Goal: Information Seeking & Learning: Understand process/instructions

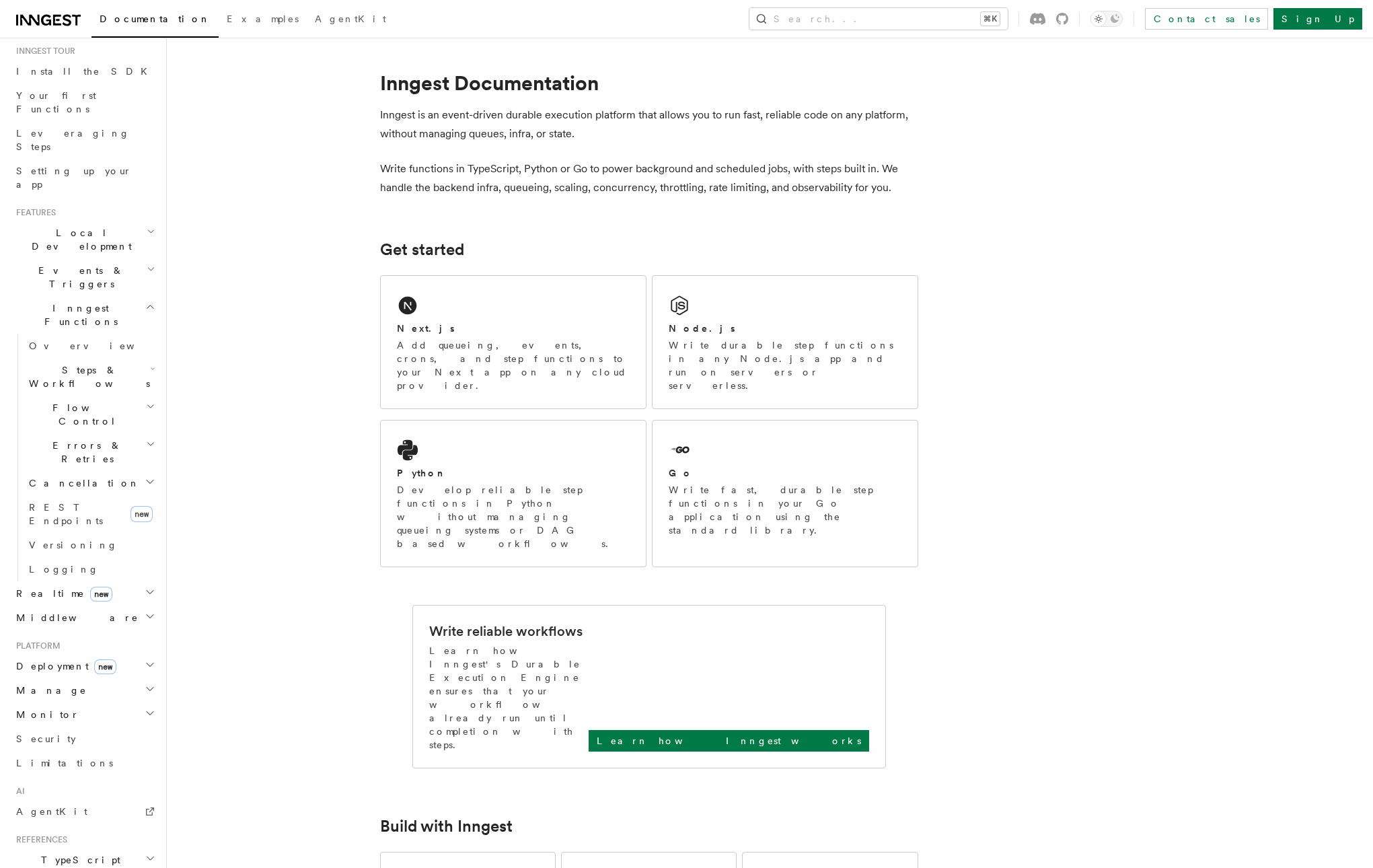
scroll to position [129, 0]
click at [131, 401] on h2 "Flow Control" at bounding box center [90, 420] width 134 height 38
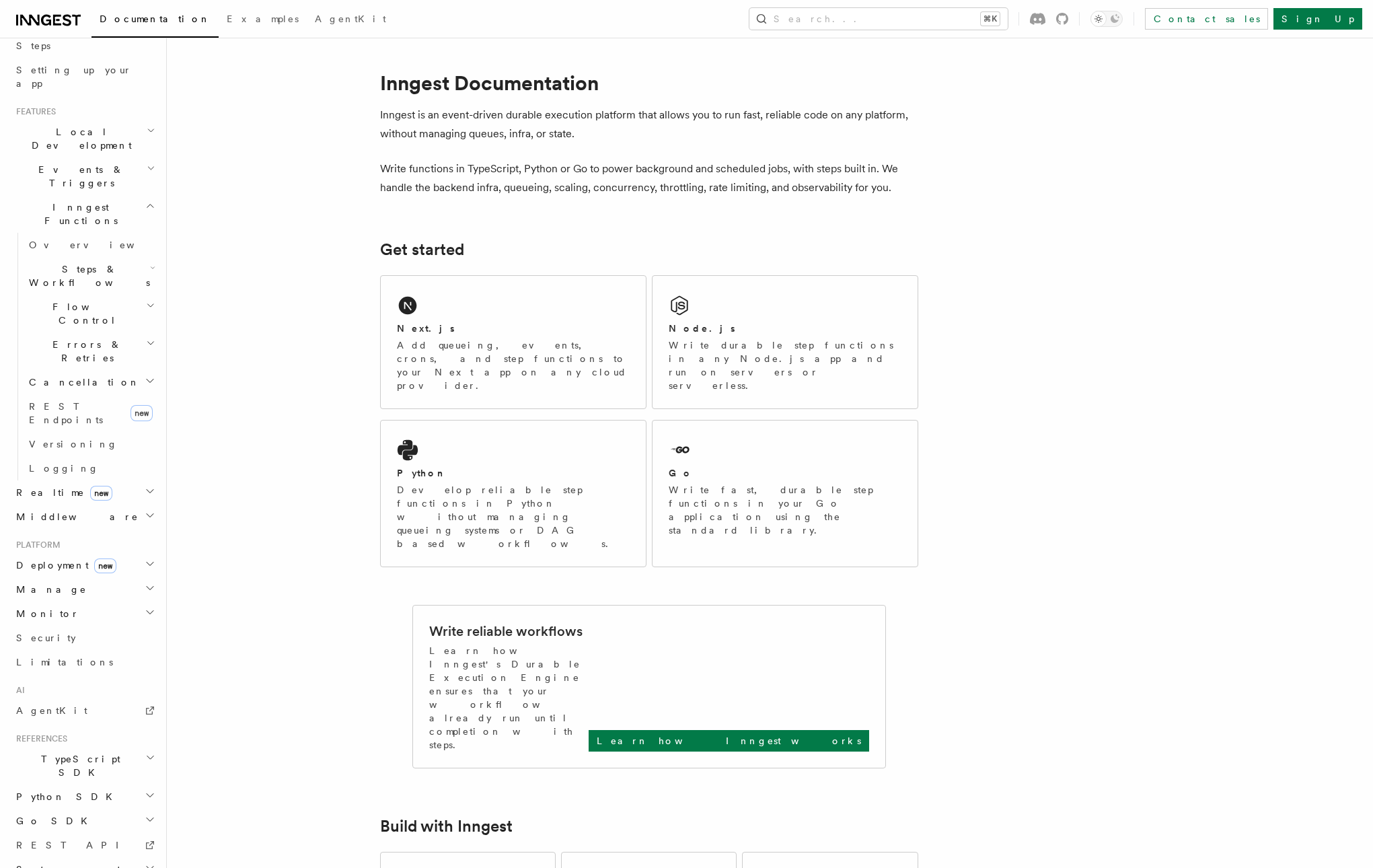
scroll to position [16, 0]
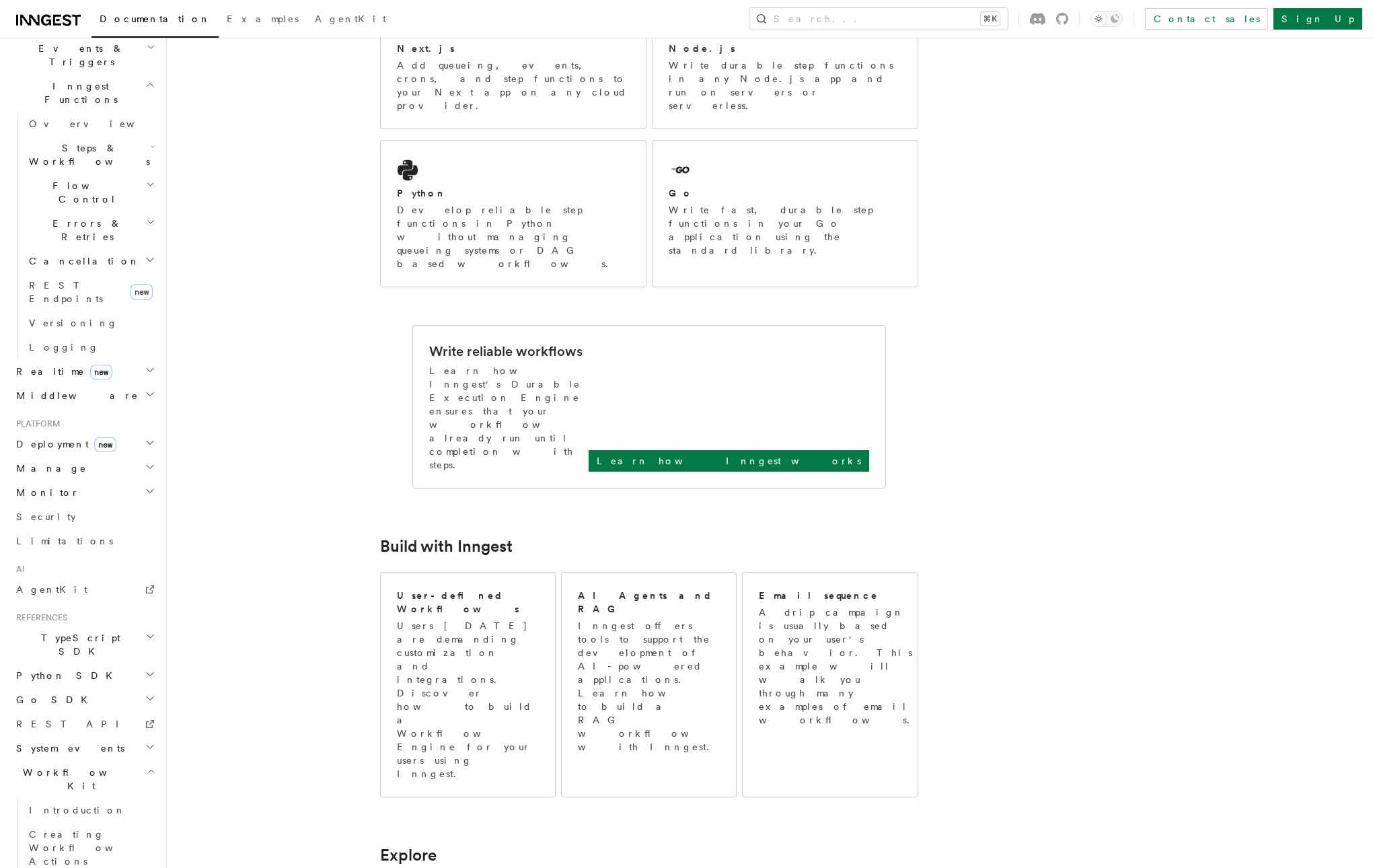
scroll to position [315, 0]
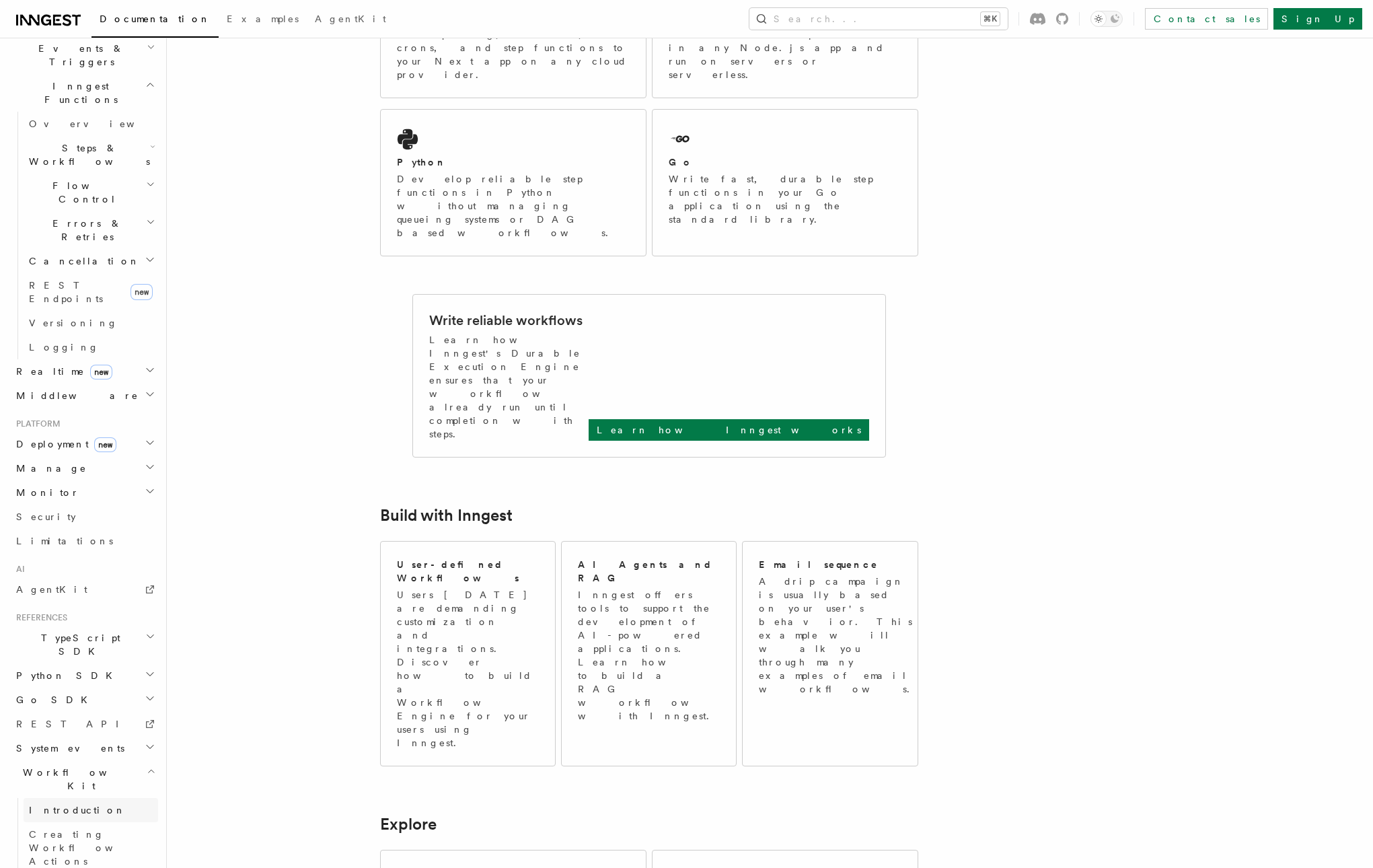
click at [77, 804] on span "Introduction" at bounding box center [77, 810] width 97 height 11
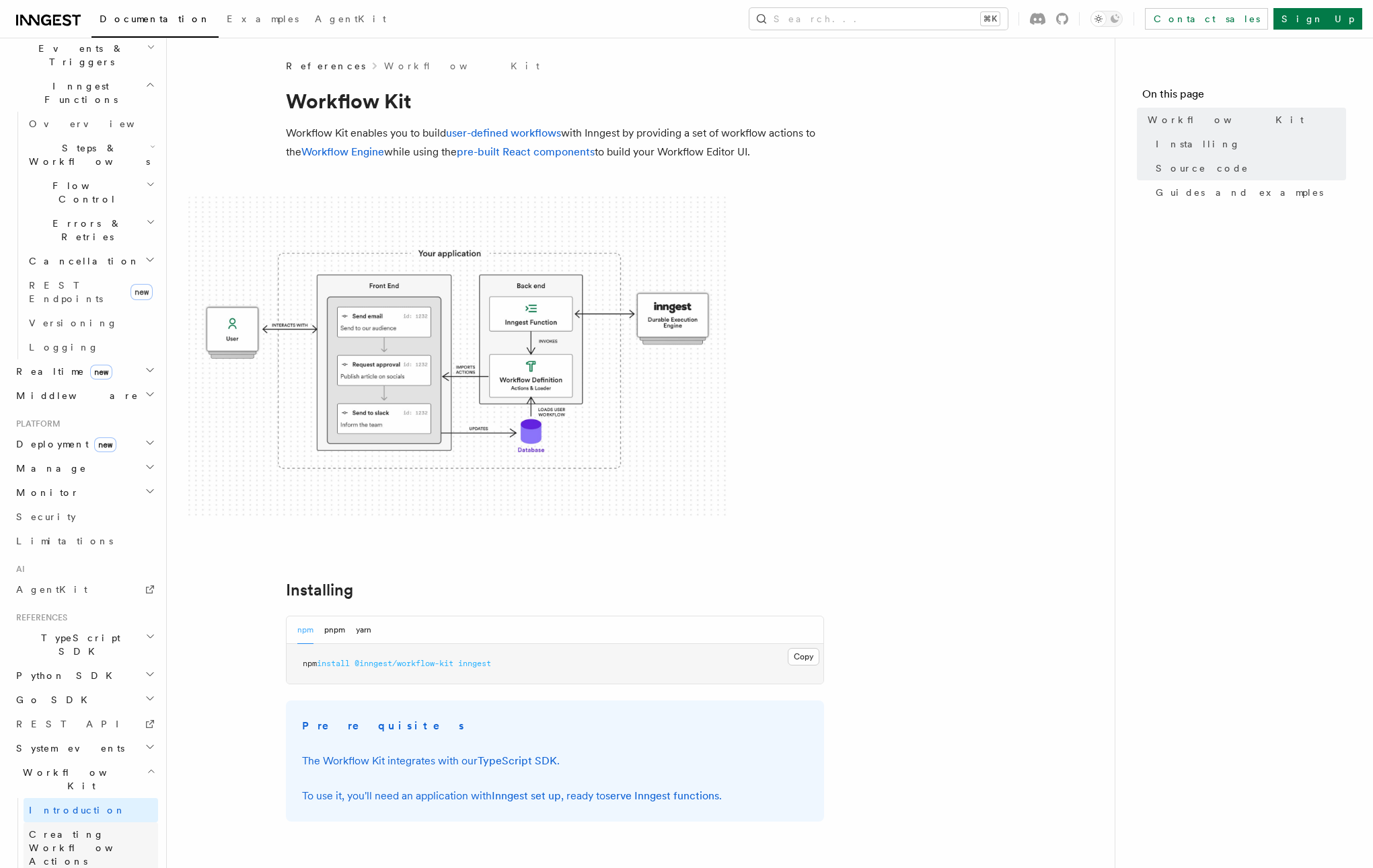
click at [120, 829] on span "Creating Workflow Actions" at bounding box center [87, 848] width 117 height 38
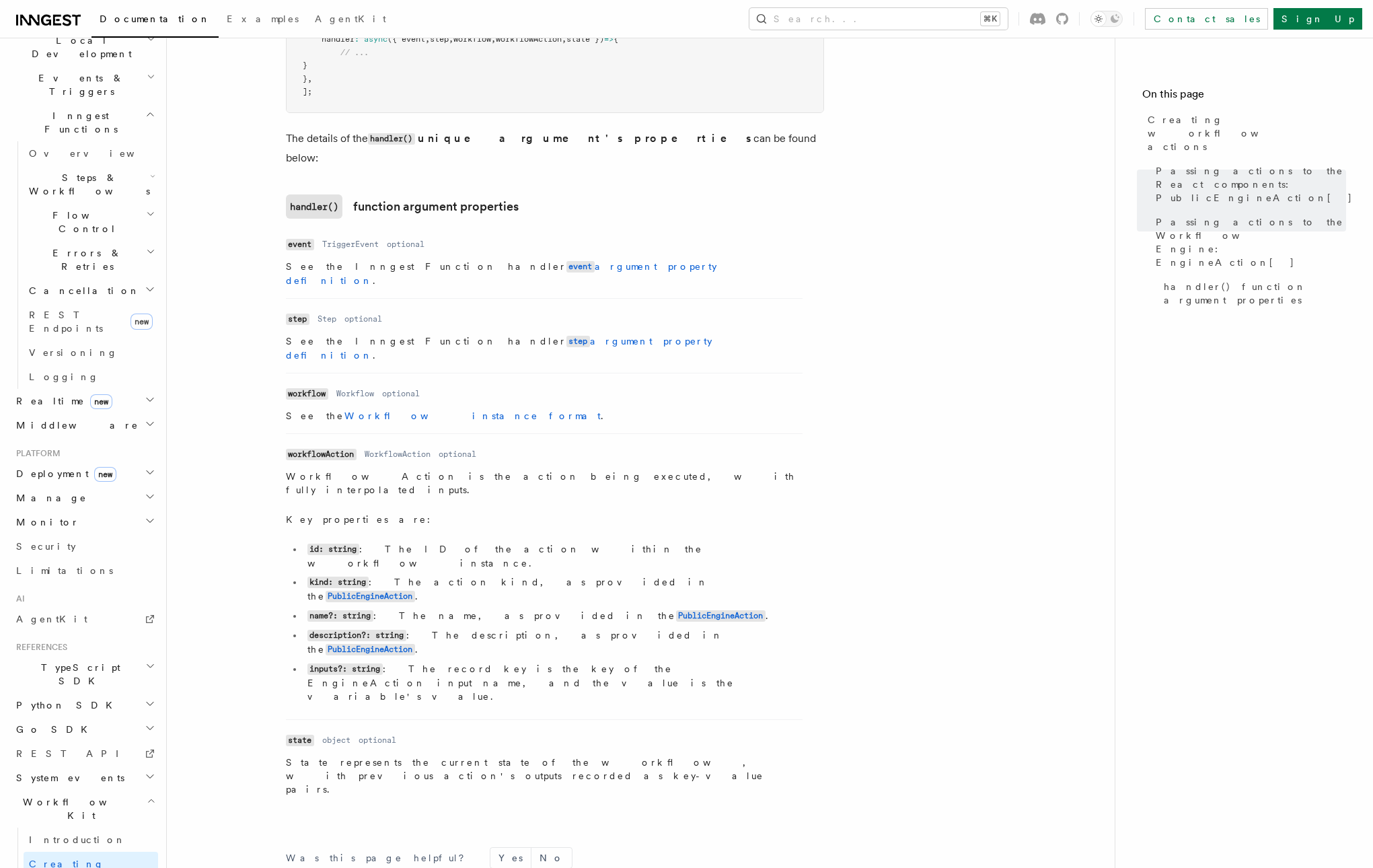
scroll to position [324, 0]
click at [131, 464] on h2 "Deployment new" at bounding box center [84, 476] width 147 height 24
click at [79, 715] on span "Self hosting" at bounding box center [79, 721] width 99 height 11
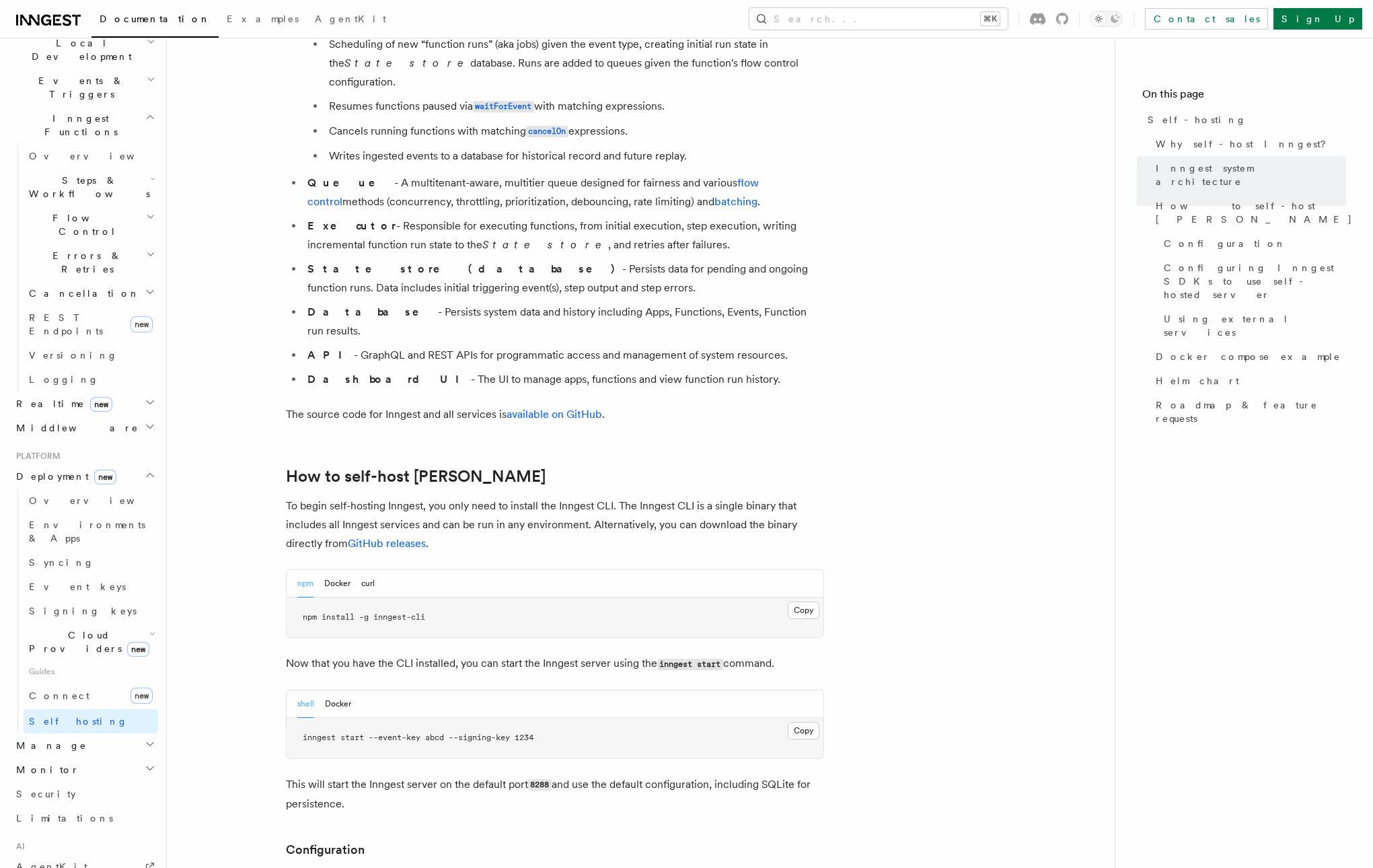
scroll to position [1011, 0]
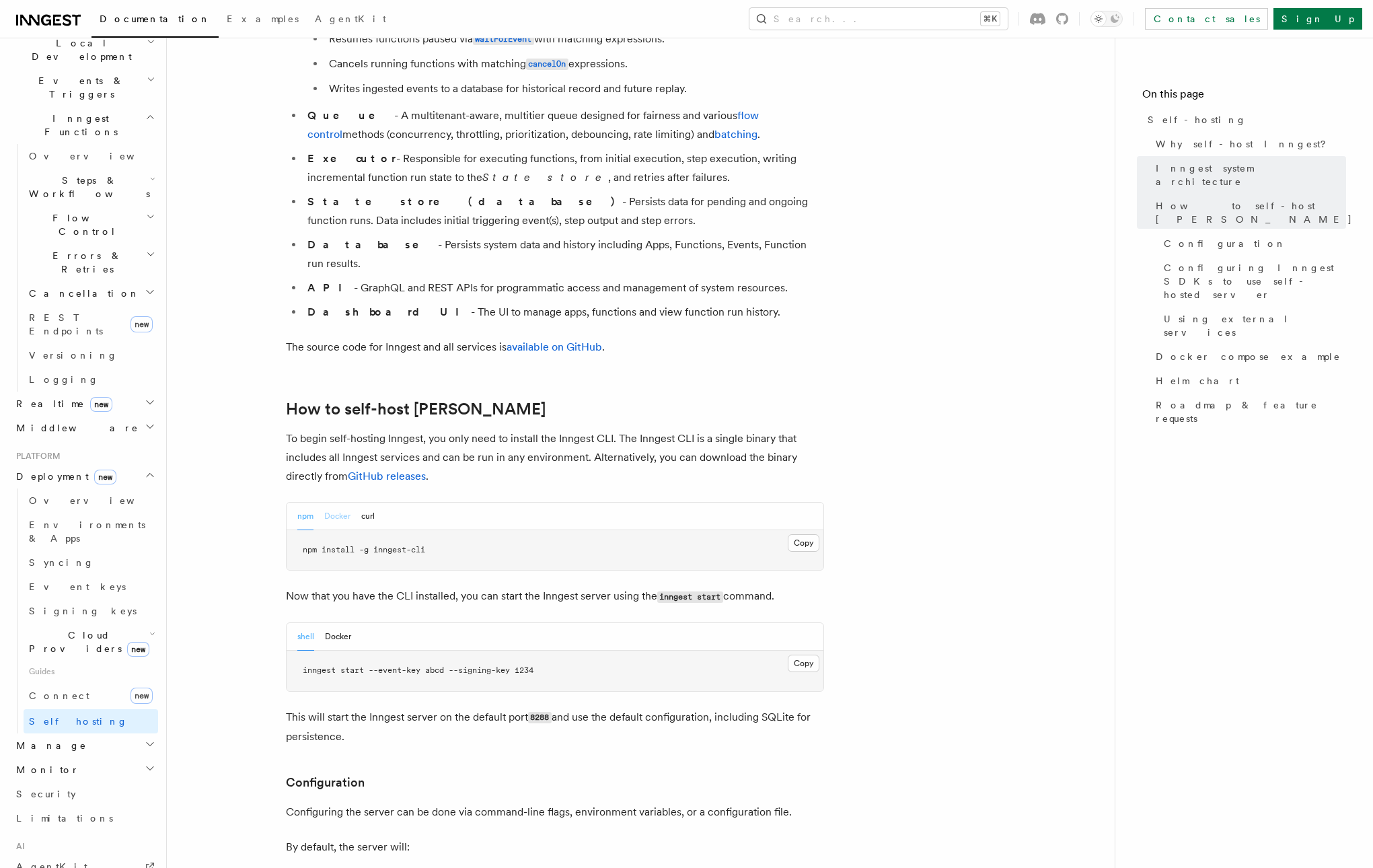
click at [337, 502] on button "Docker" at bounding box center [337, 516] width 26 height 28
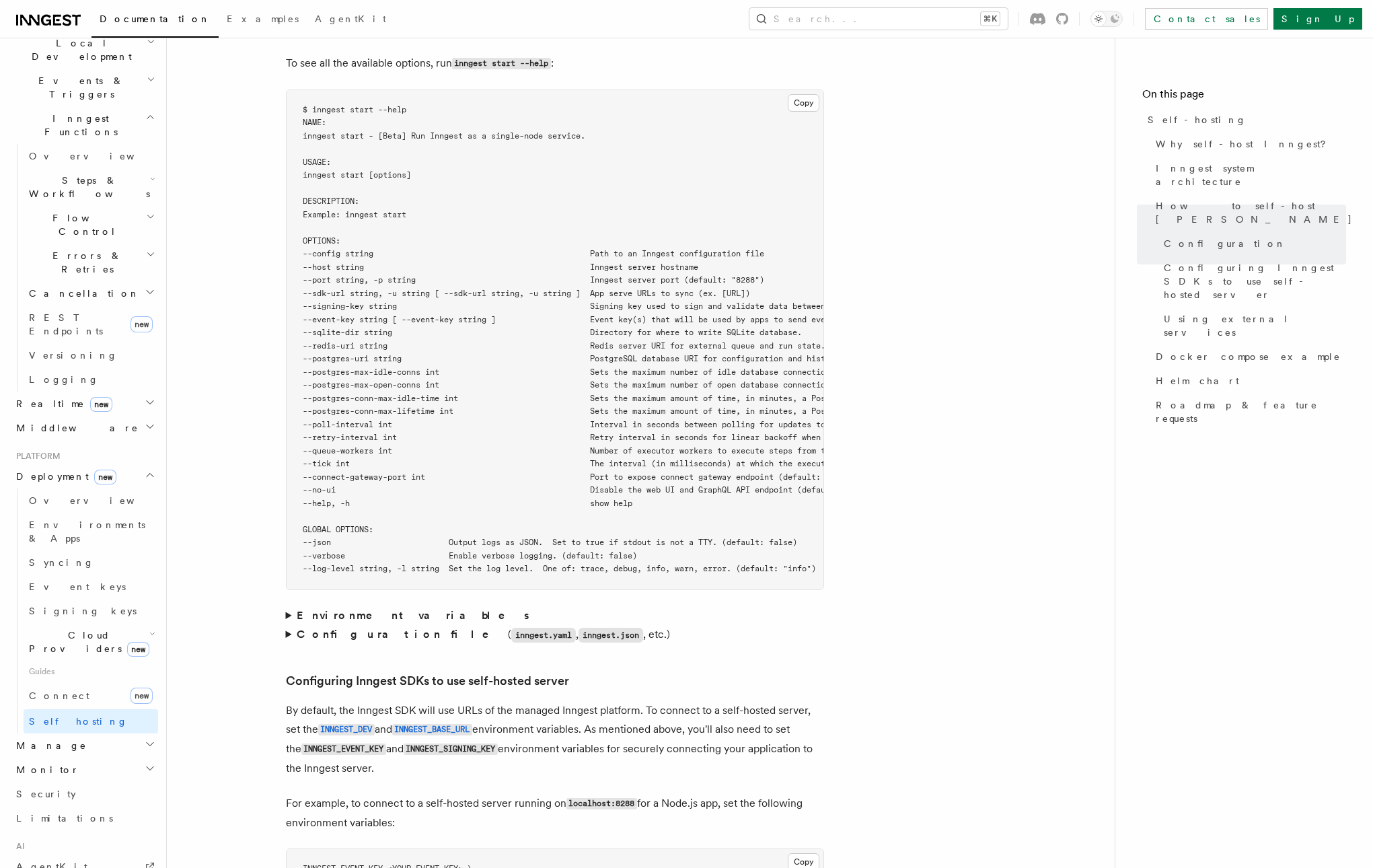
scroll to position [2575, 0]
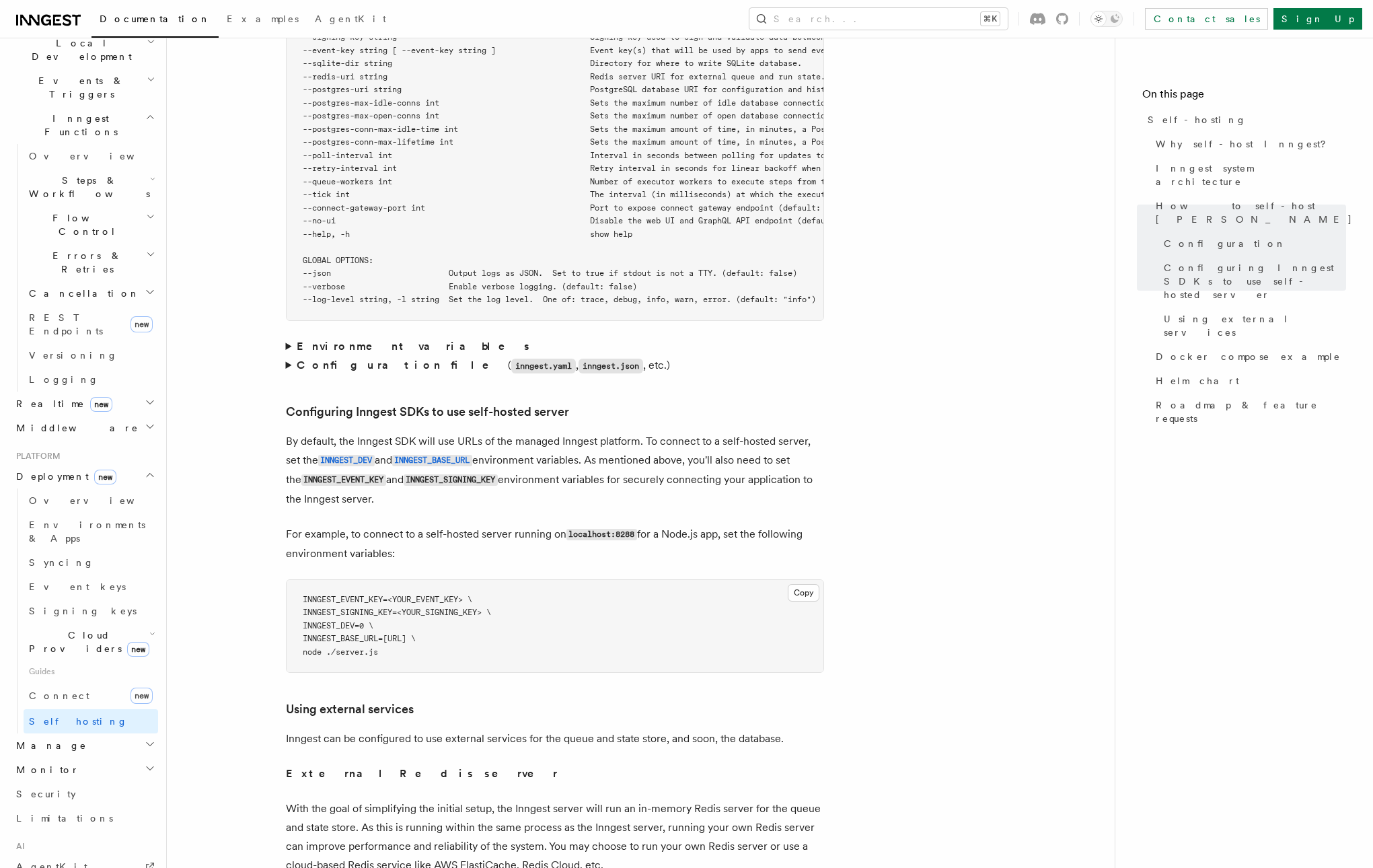
click at [286, 337] on summary "Environment variables" at bounding box center [555, 347] width 539 height 19
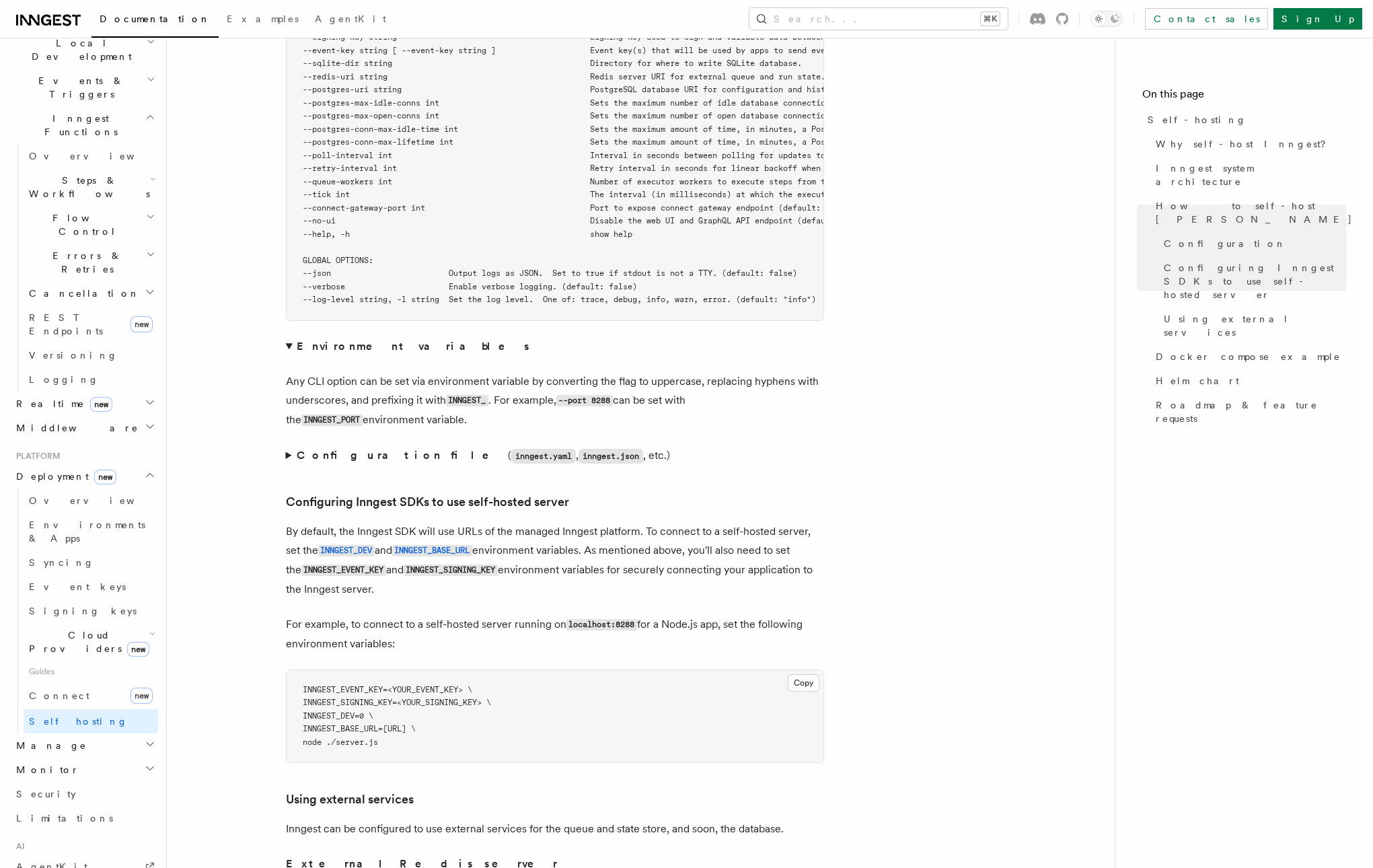
click at [287, 337] on summary "Environment variables" at bounding box center [555, 347] width 539 height 19
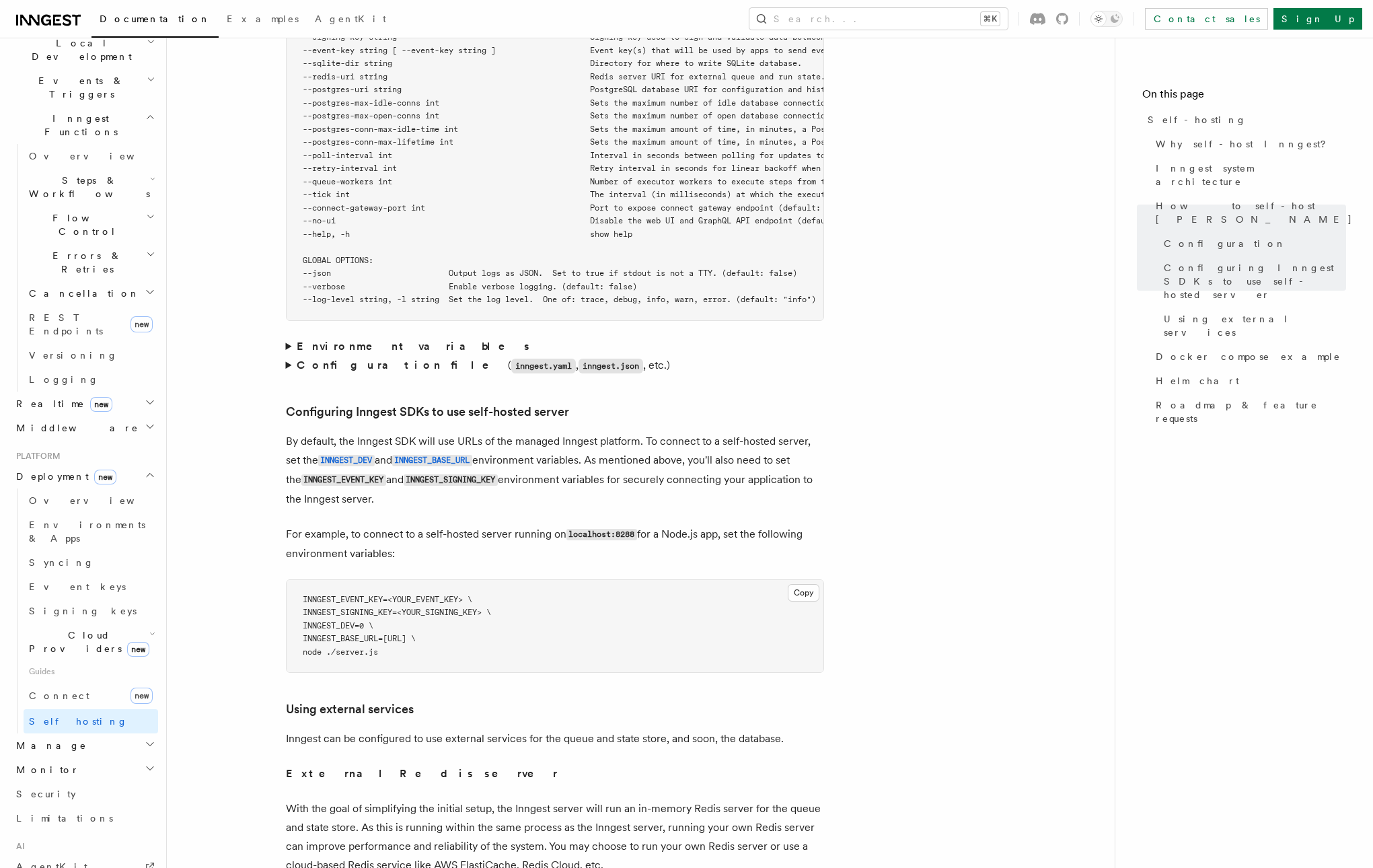
click at [288, 356] on summary "Configuration file ( inngest.yaml , inngest.json , etc.)" at bounding box center [555, 366] width 539 height 20
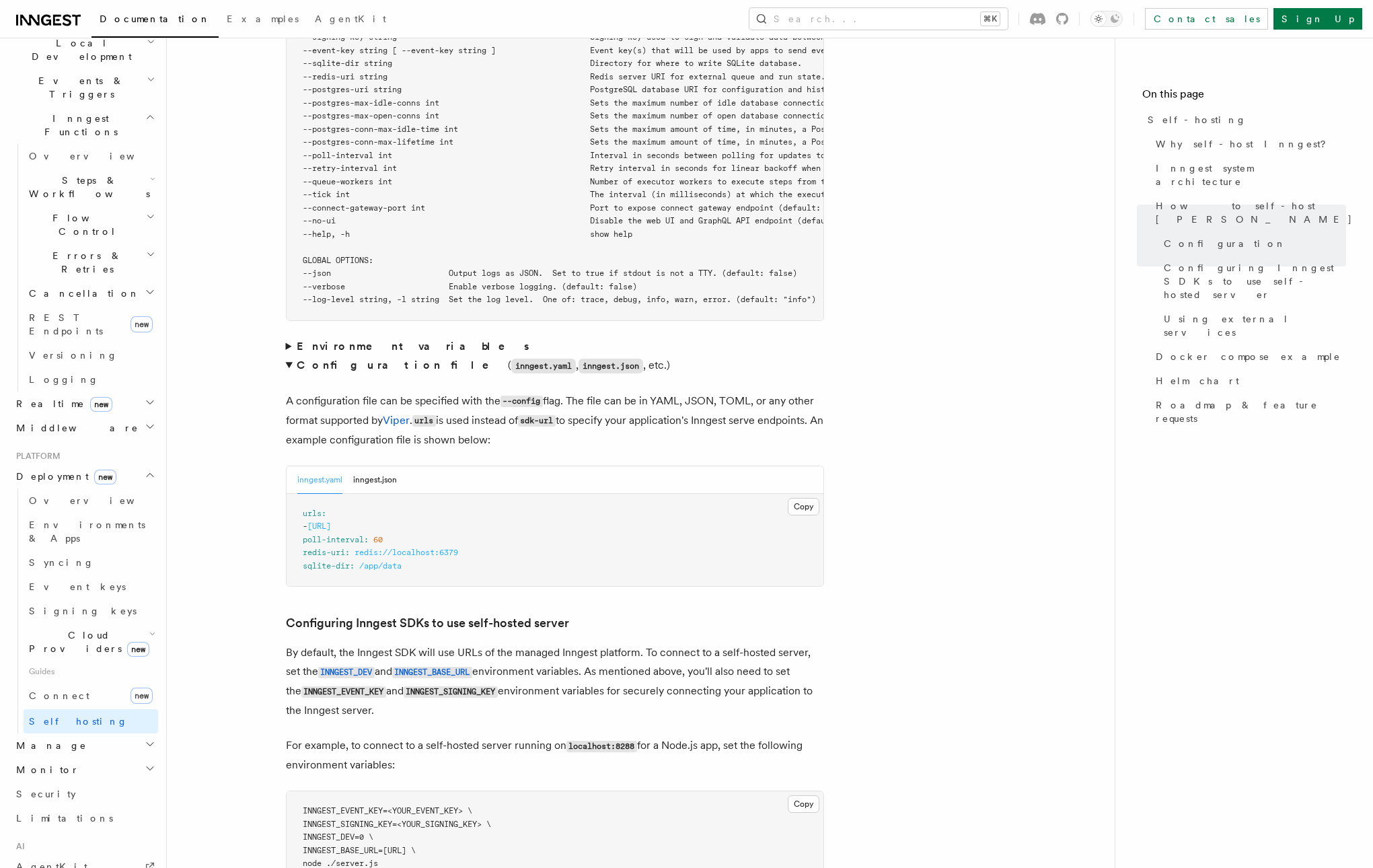
click at [287, 356] on summary "Configuration file ( inngest.yaml , inngest.json , etc.)" at bounding box center [555, 366] width 539 height 20
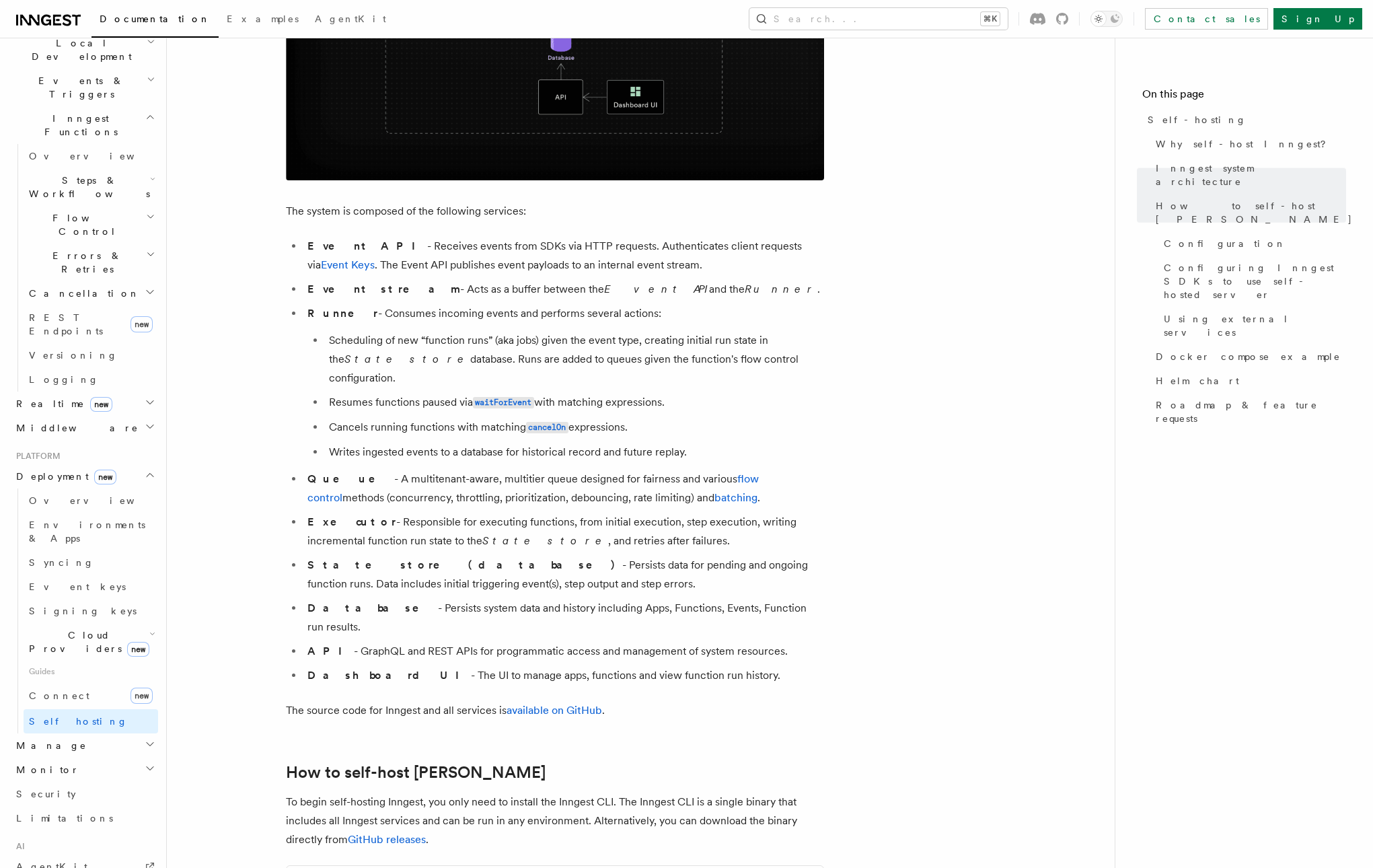
scroll to position [0, 0]
